Goal: Transaction & Acquisition: Obtain resource

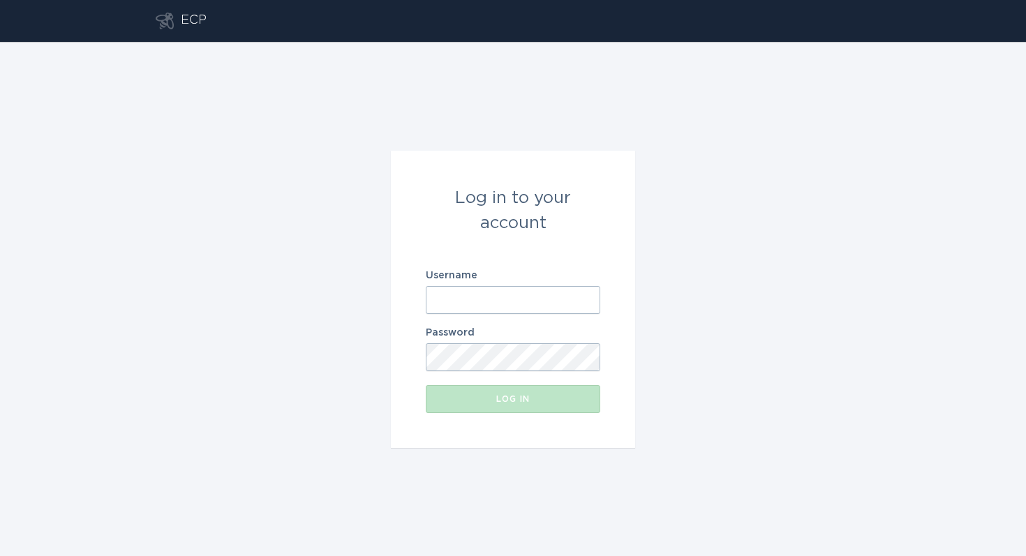
click at [458, 300] on input "Username" at bounding box center [513, 300] width 174 height 28
type input "1"
type input "[EMAIL_ADDRESS][DOMAIN_NAME]"
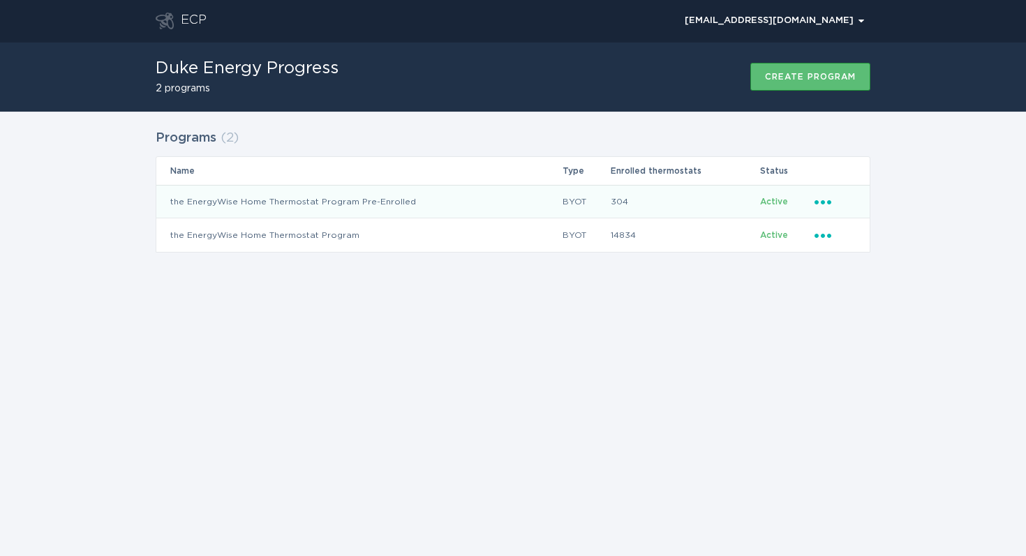
click at [823, 205] on icon "Ellipsis" at bounding box center [824, 200] width 20 height 12
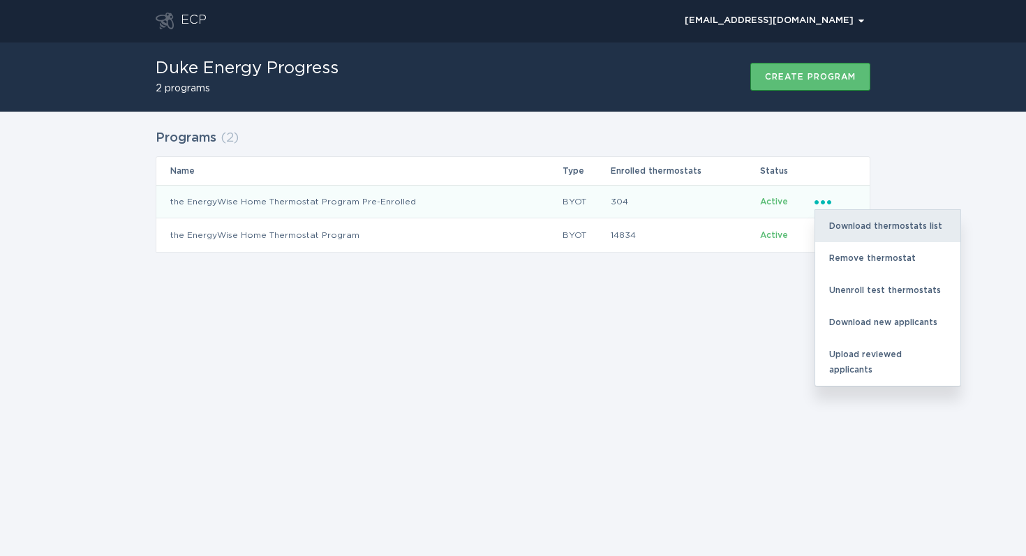
click at [843, 225] on div "Download thermostats list" at bounding box center [887, 226] width 145 height 32
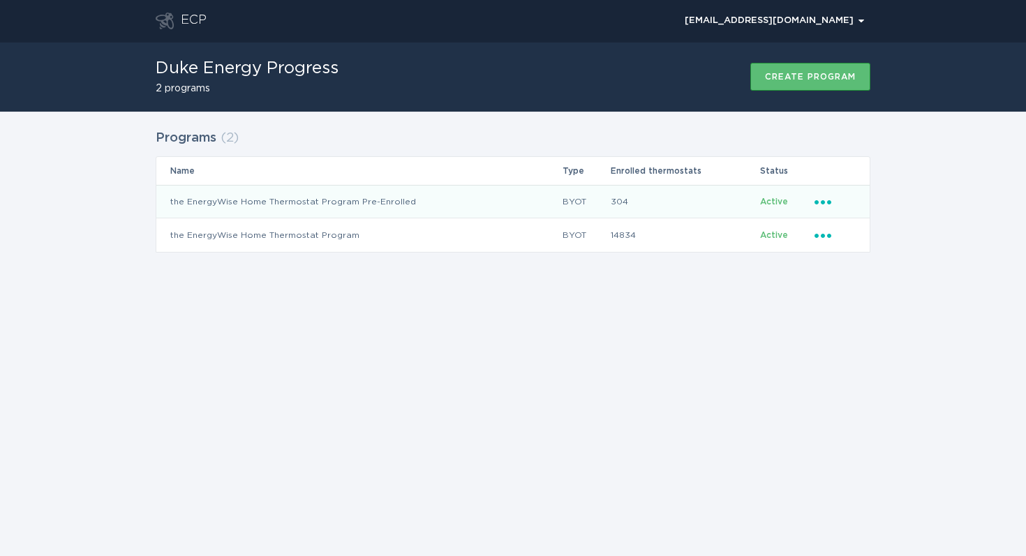
click at [895, 264] on div "Programs ( 2 ) Name Type Enrolled thermostats Status the EnergyWise Home Thermo…" at bounding box center [513, 200] width 1026 height 176
click at [829, 200] on icon "Popover menu" at bounding box center [822, 202] width 17 height 4
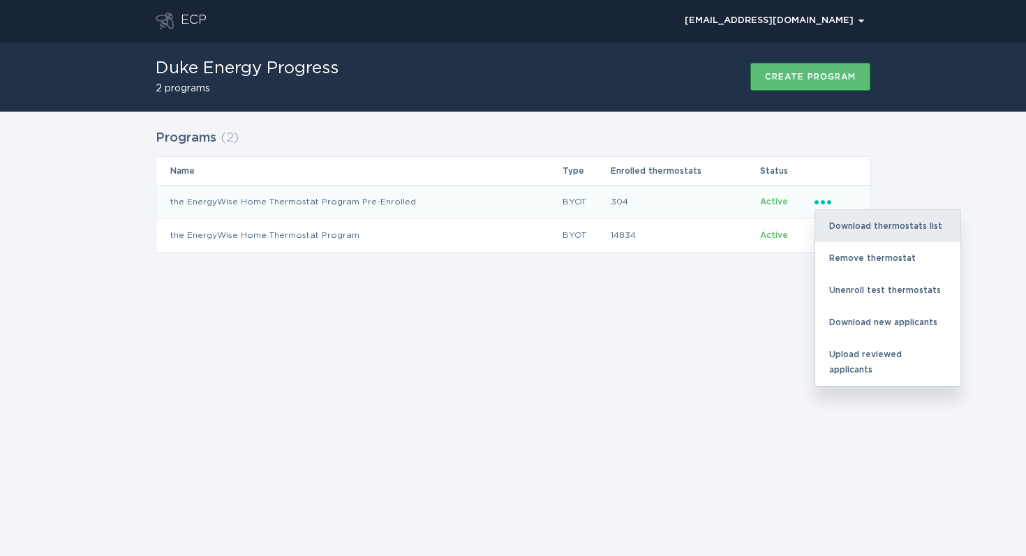
click at [841, 219] on div "Download thermostats list" at bounding box center [887, 226] width 145 height 32
click at [837, 223] on div "Download thermostats list" at bounding box center [887, 226] width 145 height 32
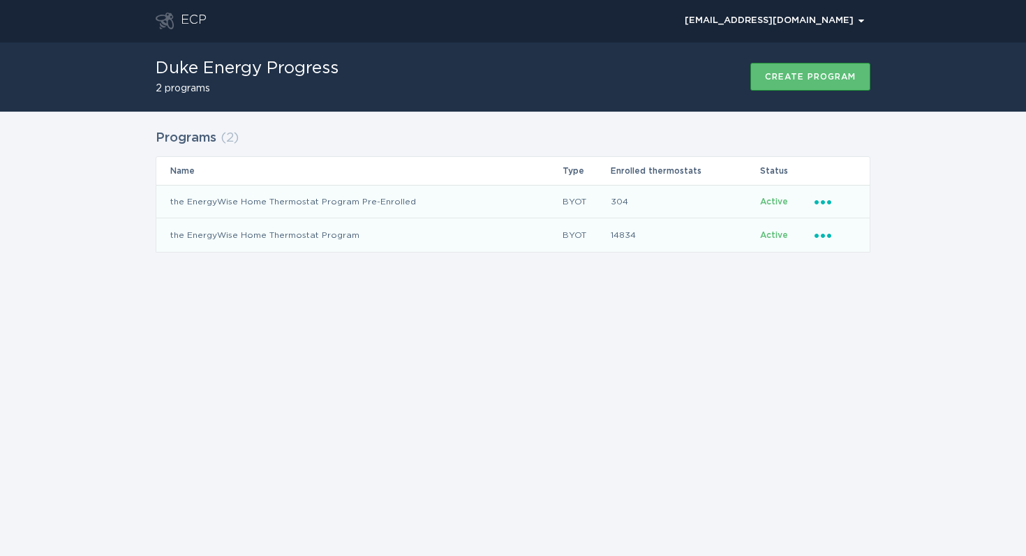
click at [832, 234] on icon "Ellipsis" at bounding box center [824, 233] width 20 height 12
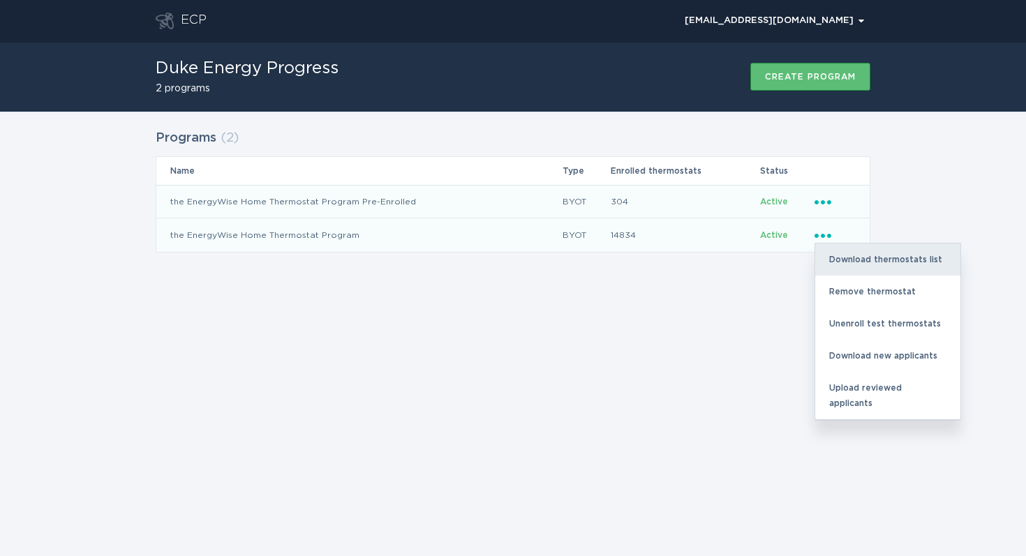
click at [847, 259] on div "Download thermostats list" at bounding box center [887, 260] width 145 height 32
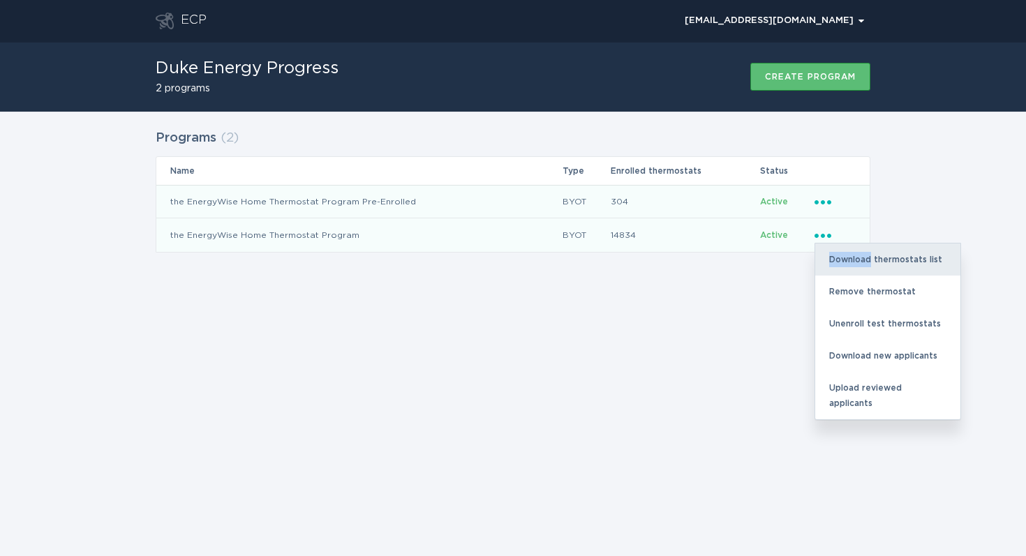
click at [847, 259] on div "Download thermostats list" at bounding box center [887, 260] width 145 height 32
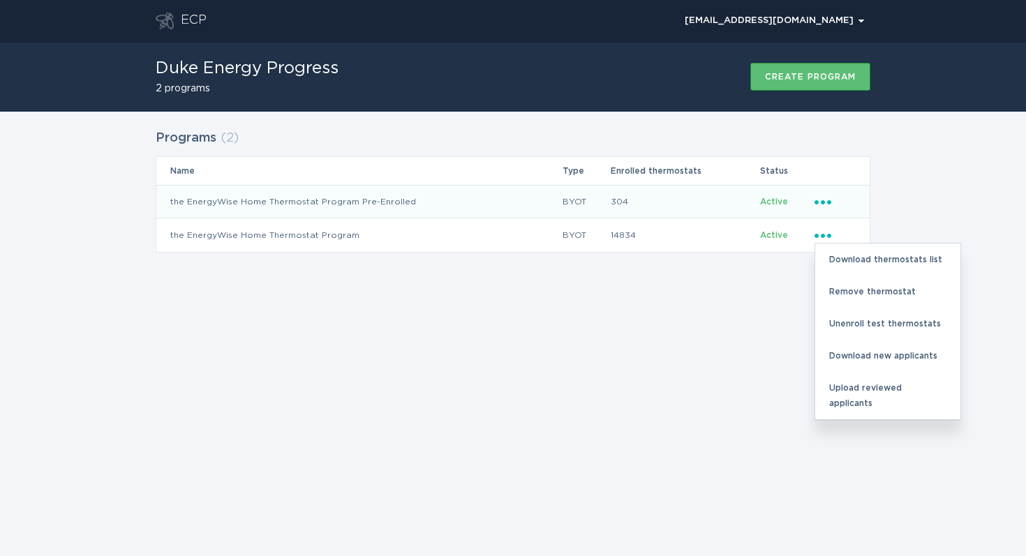
click at [816, 202] on icon "Popover menu" at bounding box center [822, 202] width 17 height 4
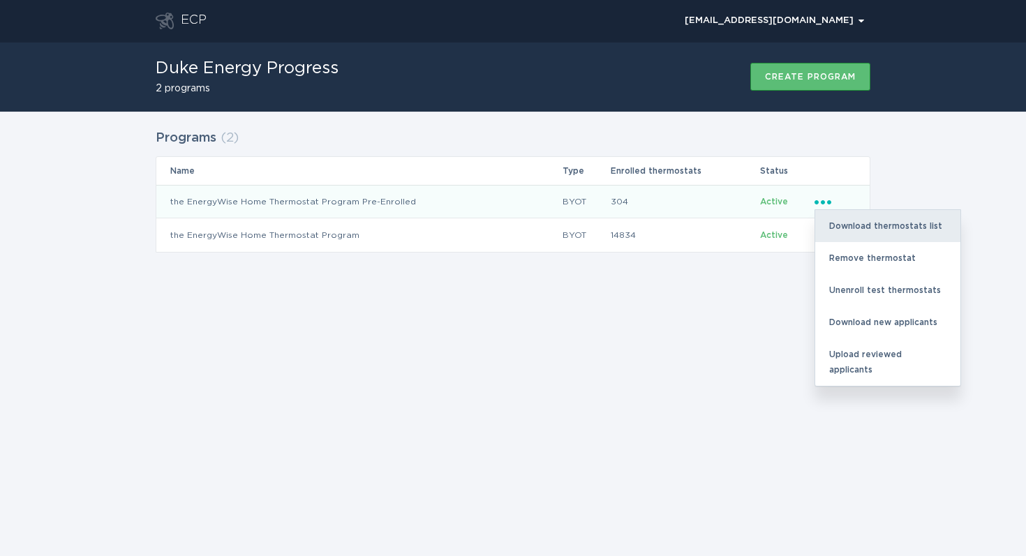
click at [857, 223] on div "Download thermostats list" at bounding box center [887, 226] width 145 height 32
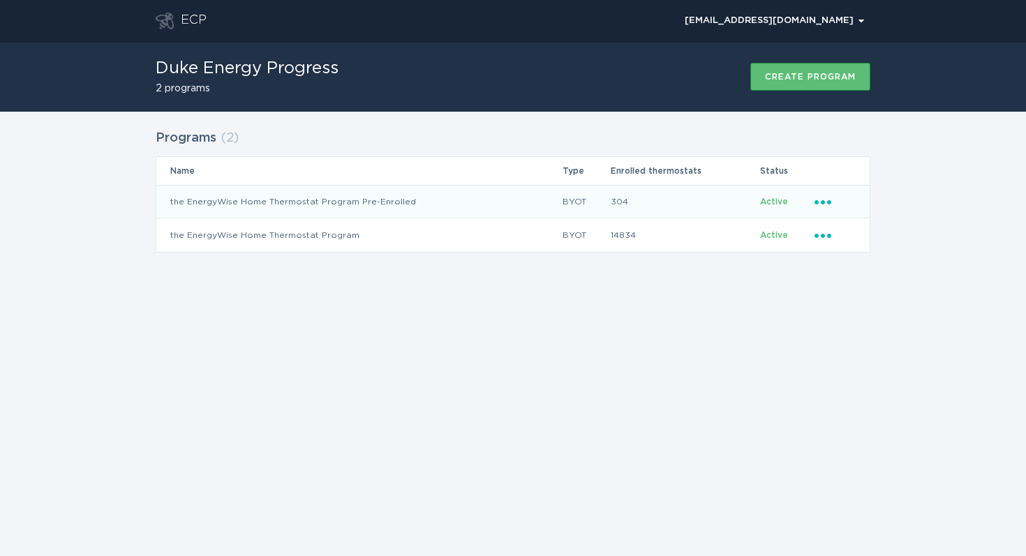
click at [826, 202] on icon "Ellipsis" at bounding box center [824, 200] width 20 height 12
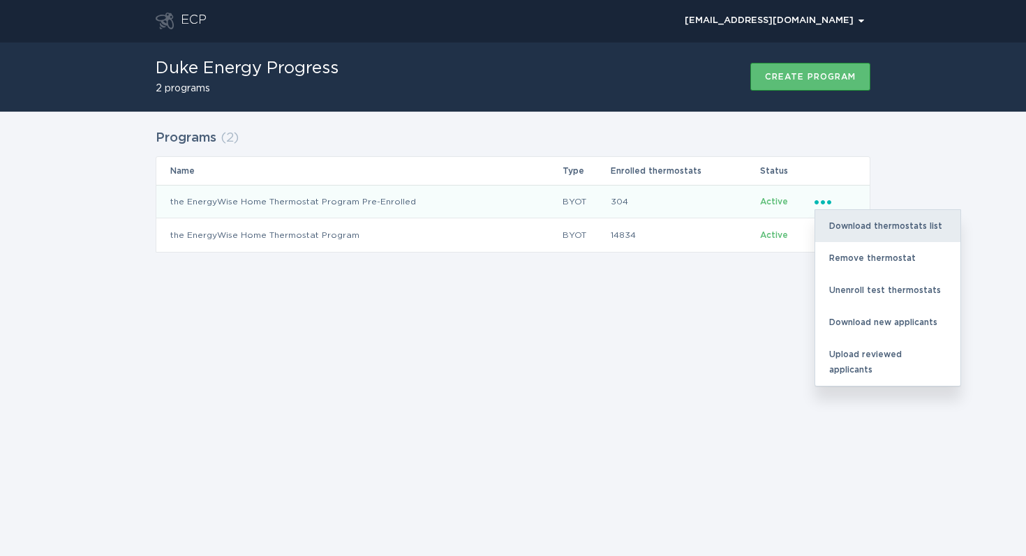
click at [851, 224] on div "Download thermostats list" at bounding box center [887, 226] width 145 height 32
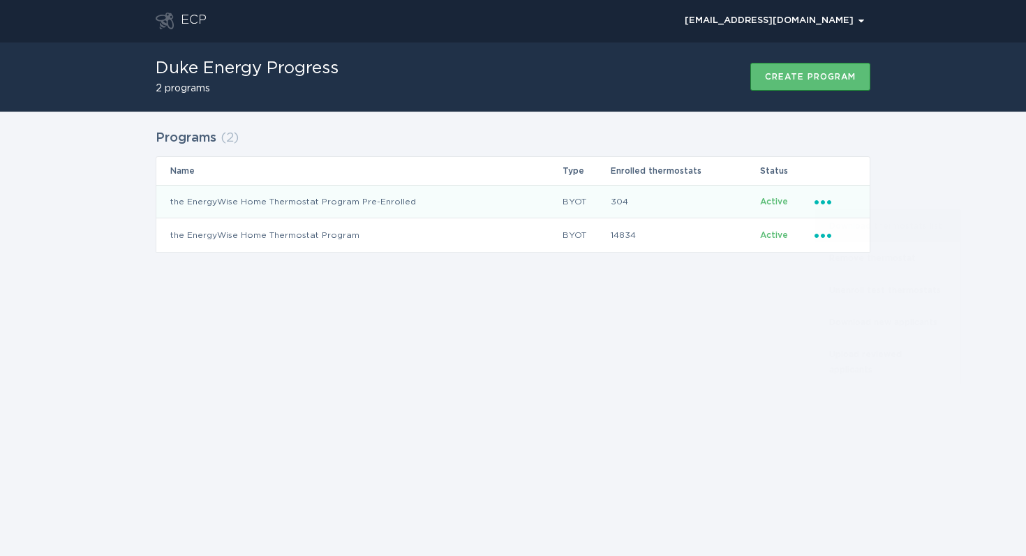
click at [851, 224] on div "Download thermostats list" at bounding box center [887, 226] width 145 height 32
click at [966, 200] on div "Programs ( 2 ) Name Type Enrolled thermostats Status the EnergyWise Home Thermo…" at bounding box center [513, 200] width 1026 height 176
click at [591, 200] on td "BYOT" at bounding box center [585, 201] width 47 height 33
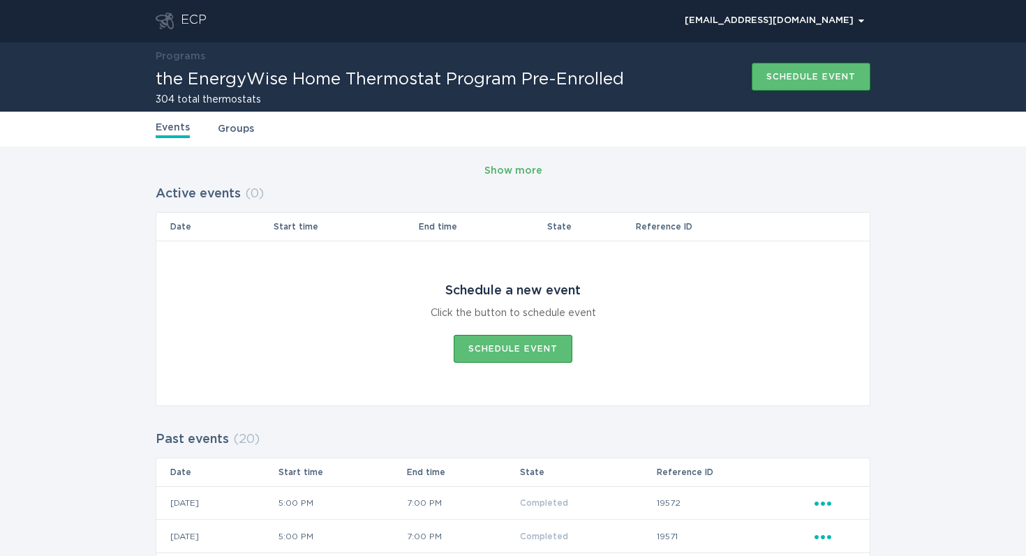
click at [509, 170] on div "Show more" at bounding box center [513, 170] width 58 height 15
click at [509, 169] on div "Show more" at bounding box center [513, 170] width 58 height 15
click at [236, 126] on link "Groups" at bounding box center [236, 128] width 36 height 15
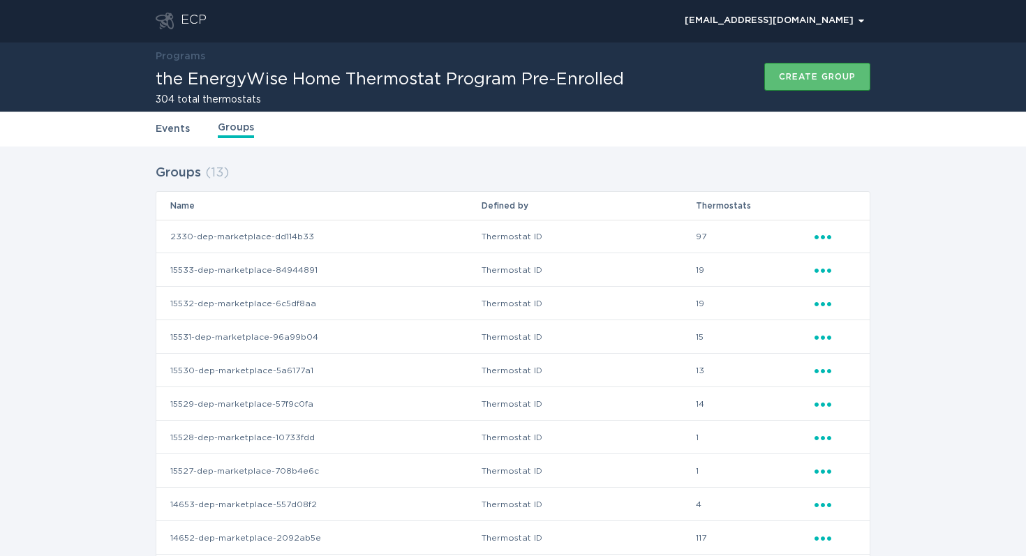
click at [172, 128] on link "Events" at bounding box center [173, 128] width 34 height 15
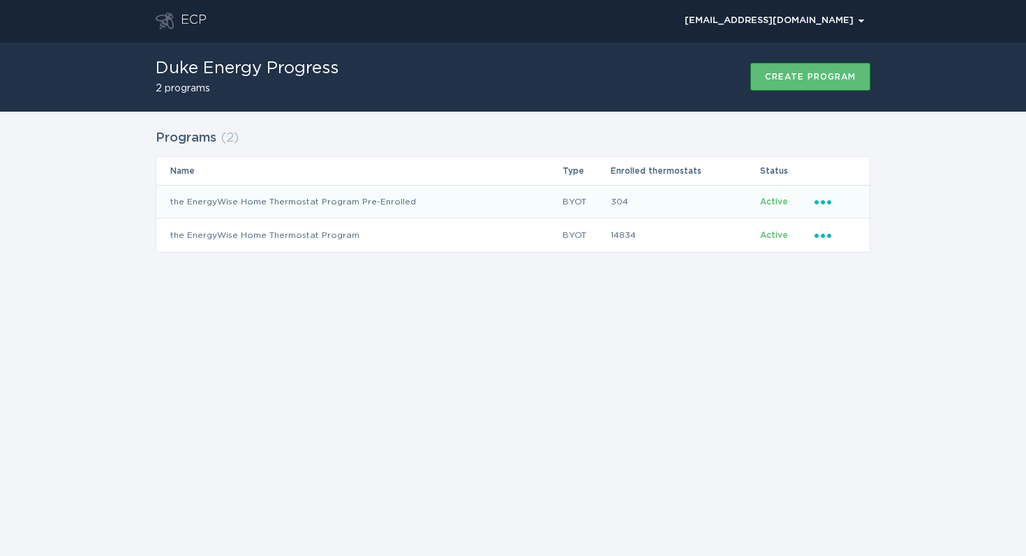
click at [821, 203] on icon "Ellipsis" at bounding box center [824, 200] width 20 height 12
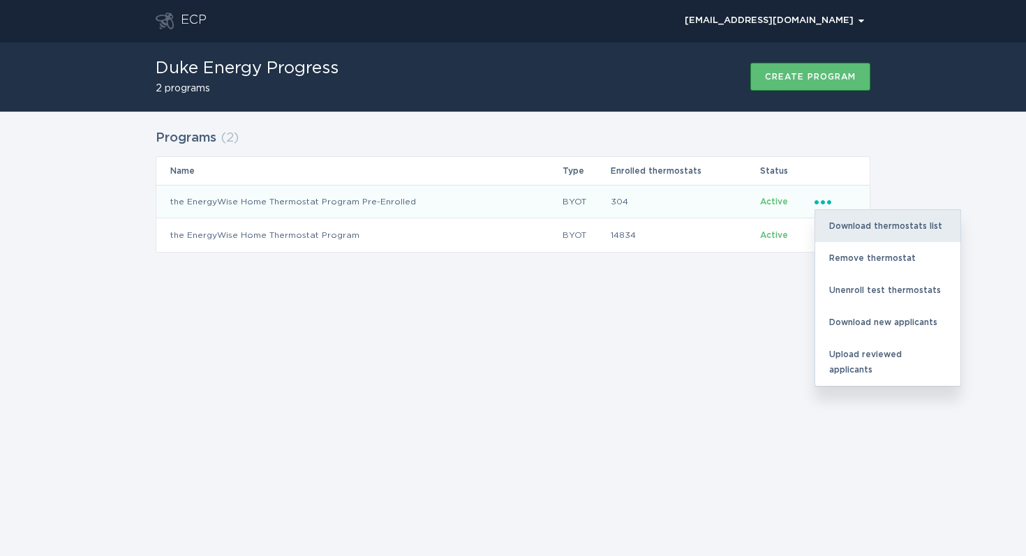
click at [846, 220] on div "Download thermostats list" at bounding box center [887, 226] width 145 height 32
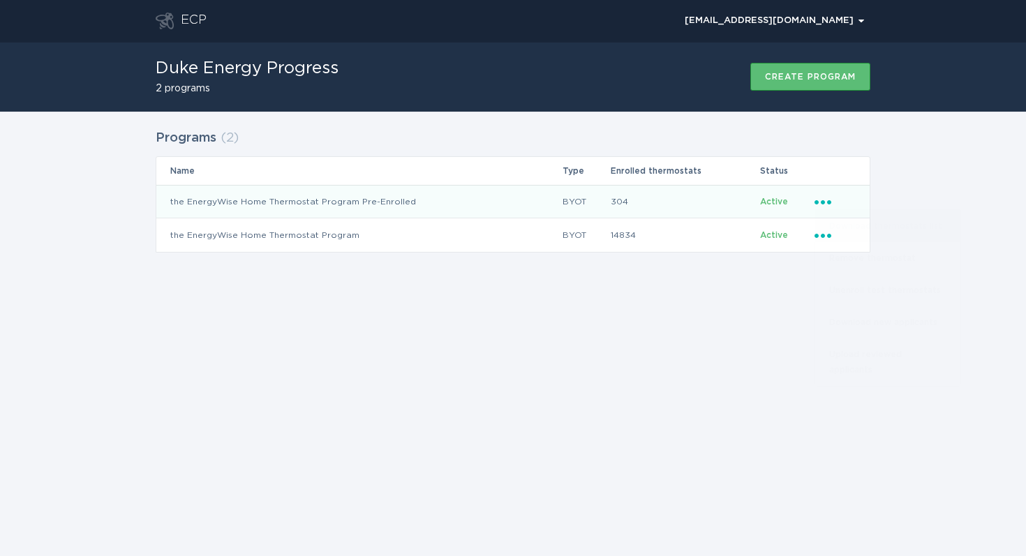
click at [846, 220] on div "Download thermostats list" at bounding box center [887, 226] width 145 height 32
click at [820, 197] on icon "Ellipsis" at bounding box center [824, 200] width 20 height 12
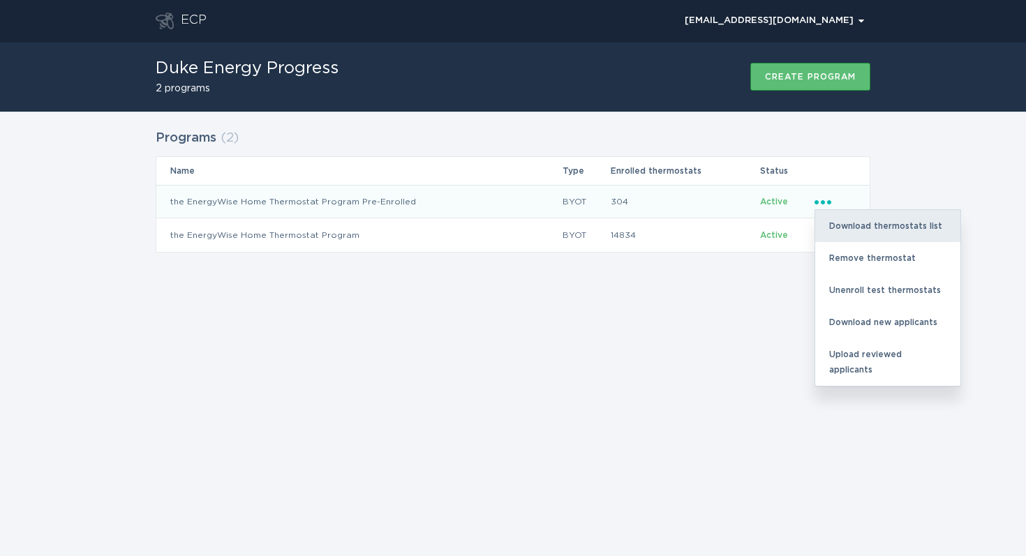
click at [848, 228] on div "Download thermostats list" at bounding box center [887, 226] width 145 height 32
click at [877, 217] on div "Download thermostats list" at bounding box center [887, 226] width 145 height 32
